Goal: Transaction & Acquisition: Purchase product/service

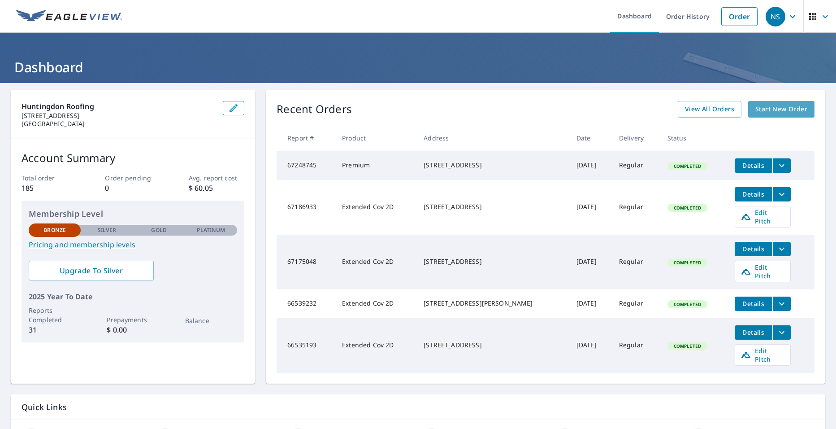
click at [778, 108] on span "Start New Order" at bounding box center [782, 109] width 52 height 11
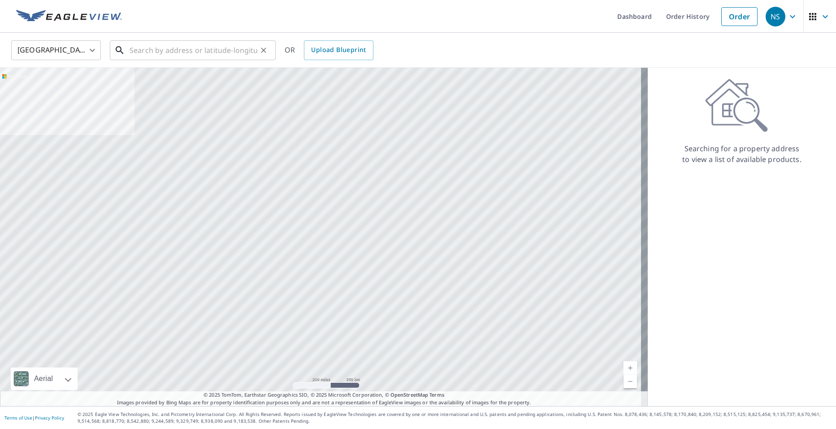
click at [152, 49] on input "text" at bounding box center [194, 50] width 128 height 25
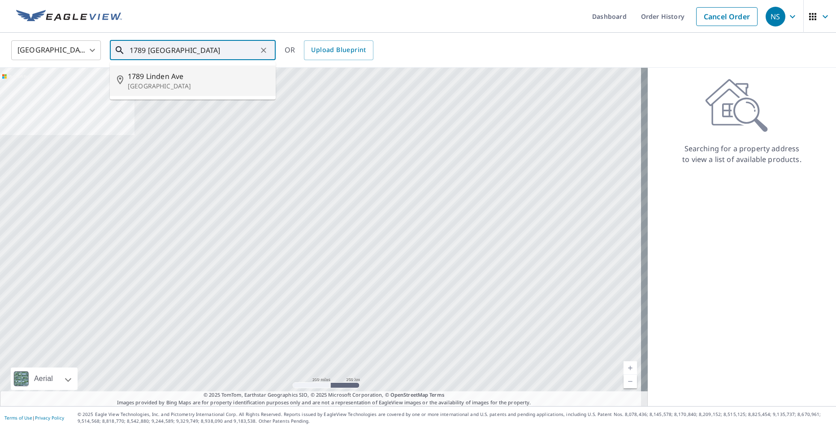
click at [160, 89] on p "[GEOGRAPHIC_DATA]" at bounding box center [198, 86] width 141 height 9
type input "[STREET_ADDRESS]"
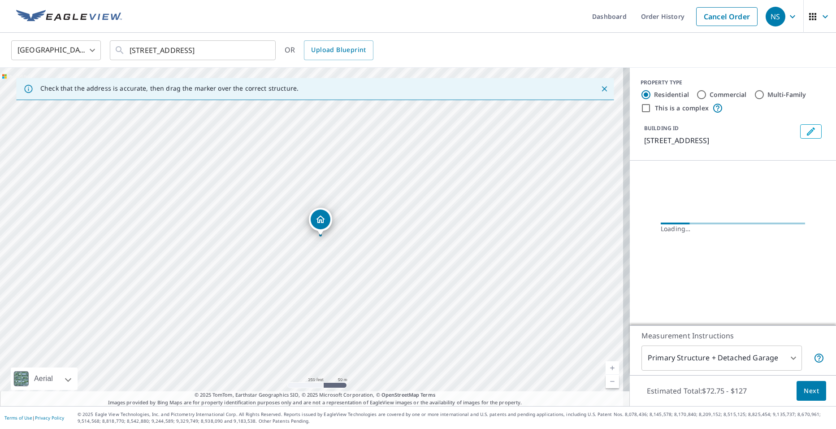
click at [607, 368] on link "Current Level 17, Zoom In" at bounding box center [612, 367] width 13 height 13
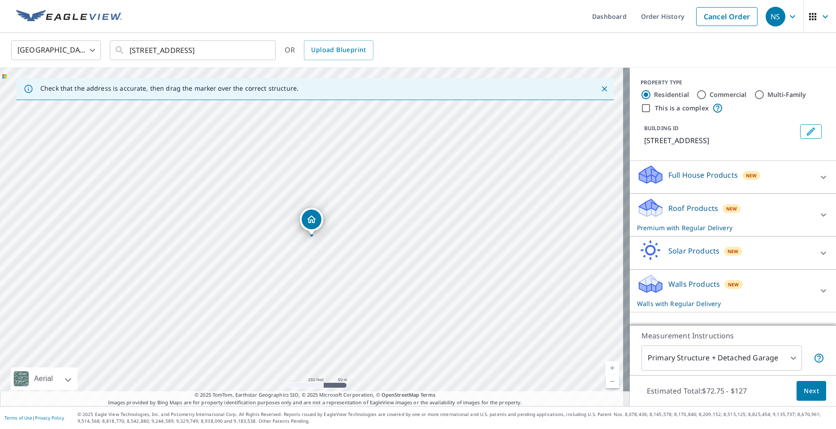
click at [606, 366] on link "Current Level 17, Zoom In" at bounding box center [612, 367] width 13 height 13
click at [606, 366] on link "Current Level 18, Zoom In" at bounding box center [612, 367] width 13 height 13
click at [606, 366] on link "Current Level 19, Zoom In" at bounding box center [612, 367] width 13 height 13
drag, startPoint x: 312, startPoint y: 252, endPoint x: 315, endPoint y: 244, distance: 8.7
click at [315, 244] on div "[STREET_ADDRESS]" at bounding box center [315, 237] width 630 height 338
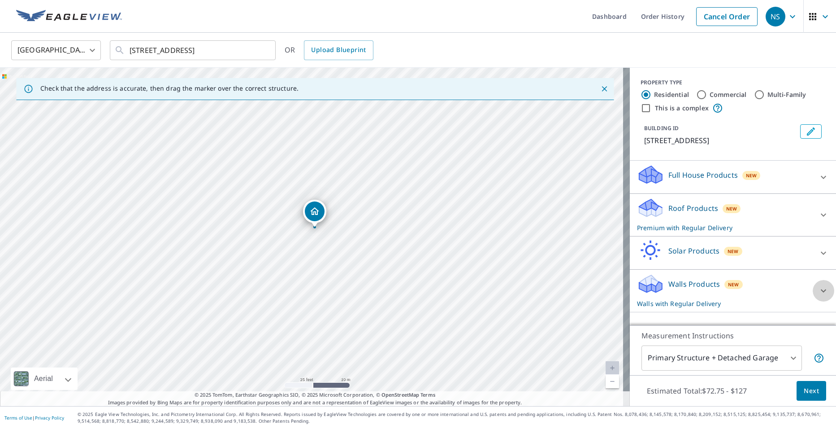
click at [819, 292] on icon at bounding box center [823, 290] width 11 height 11
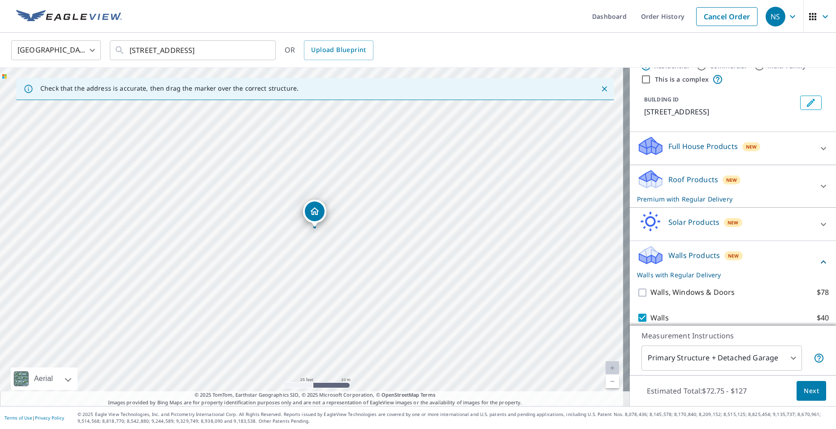
scroll to position [57, 0]
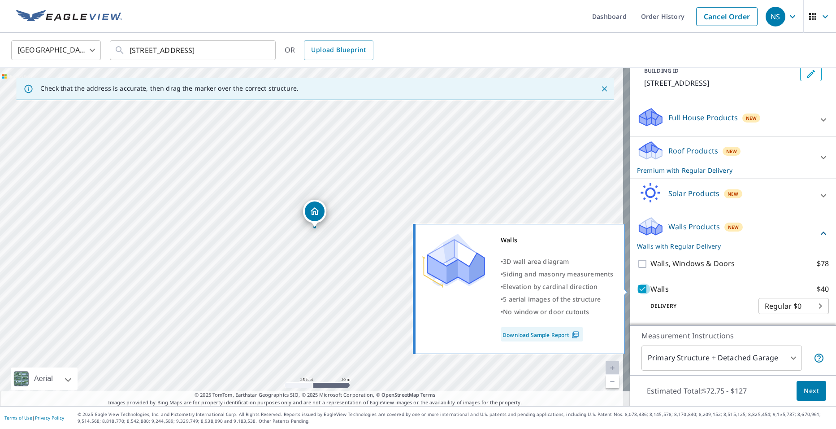
click at [637, 287] on input "Walls $40" at bounding box center [643, 288] width 13 height 11
checkbox input "false"
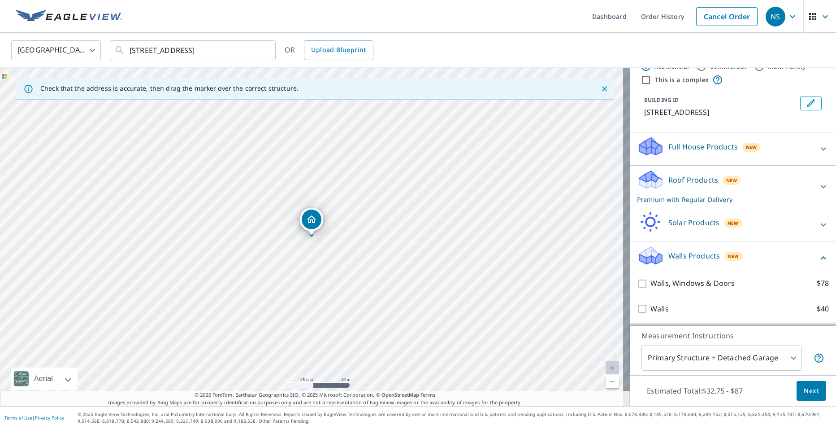
click at [806, 391] on span "Next" at bounding box center [811, 390] width 15 height 11
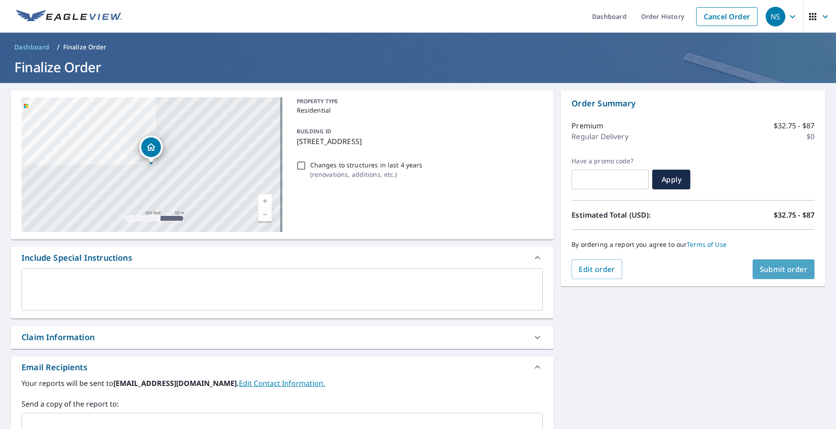
click at [782, 266] on span "Submit order" at bounding box center [784, 269] width 48 height 10
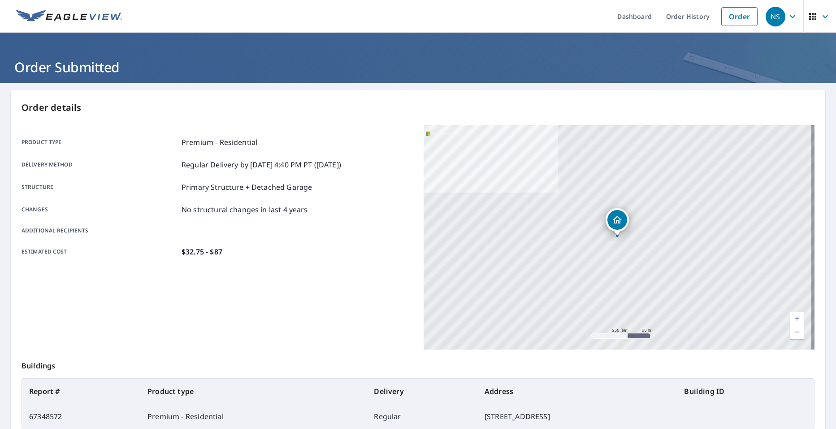
click at [823, 16] on icon "button" at bounding box center [825, 16] width 5 height 3
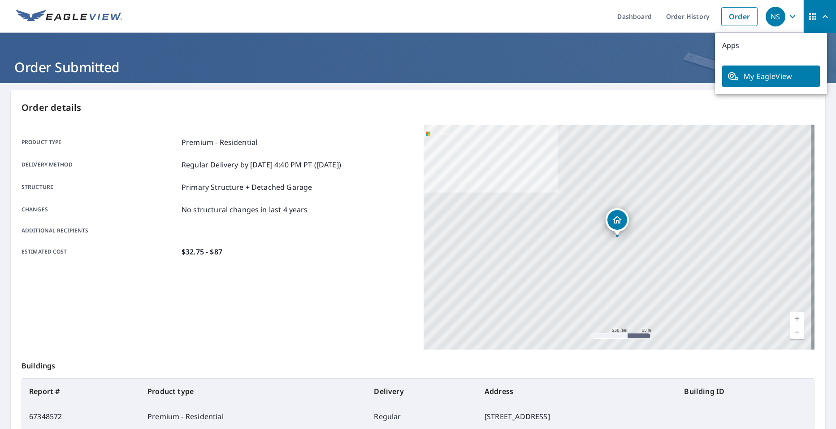
click at [788, 17] on icon "button" at bounding box center [793, 16] width 11 height 11
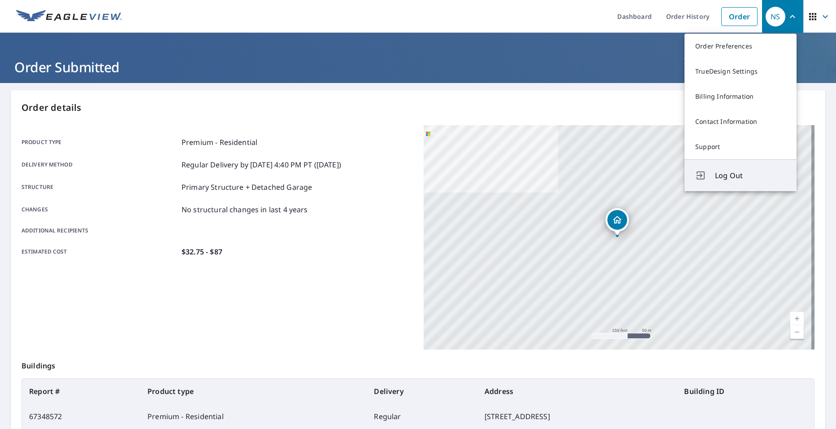
click at [716, 176] on span "Log Out" at bounding box center [750, 175] width 71 height 11
